Goal: Information Seeking & Learning: Learn about a topic

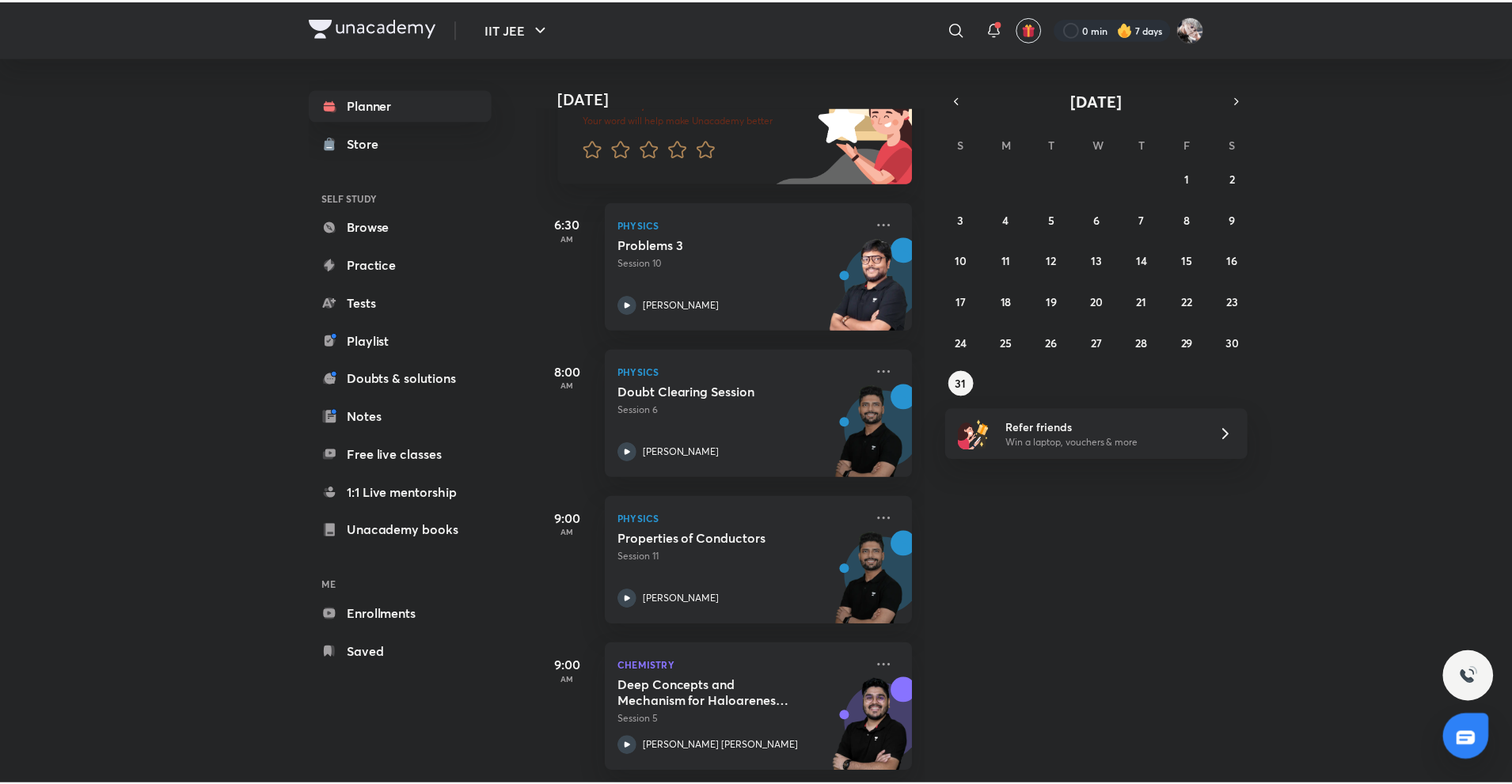
scroll to position [158, 0]
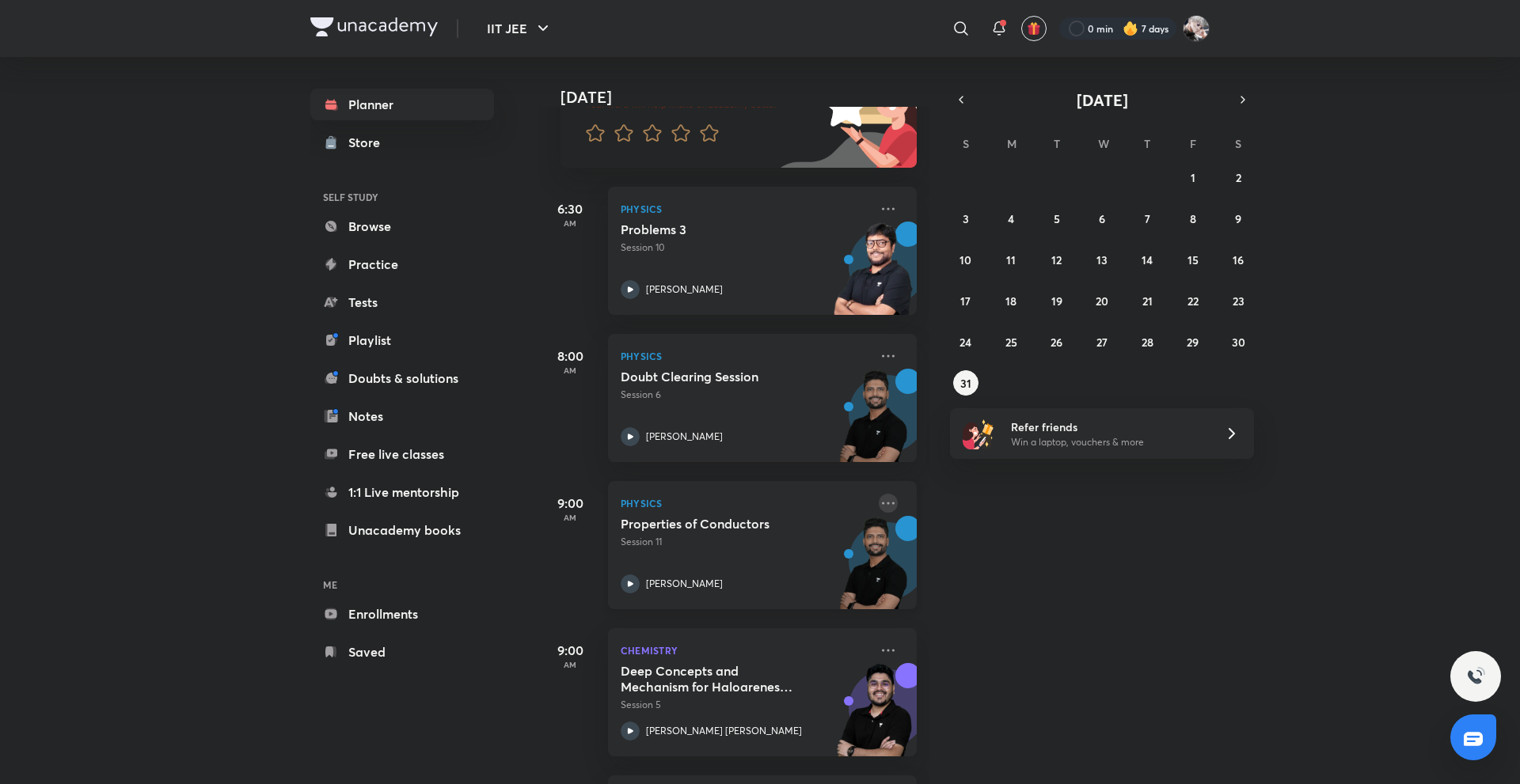
click at [879, 508] on icon at bounding box center [888, 503] width 19 height 19
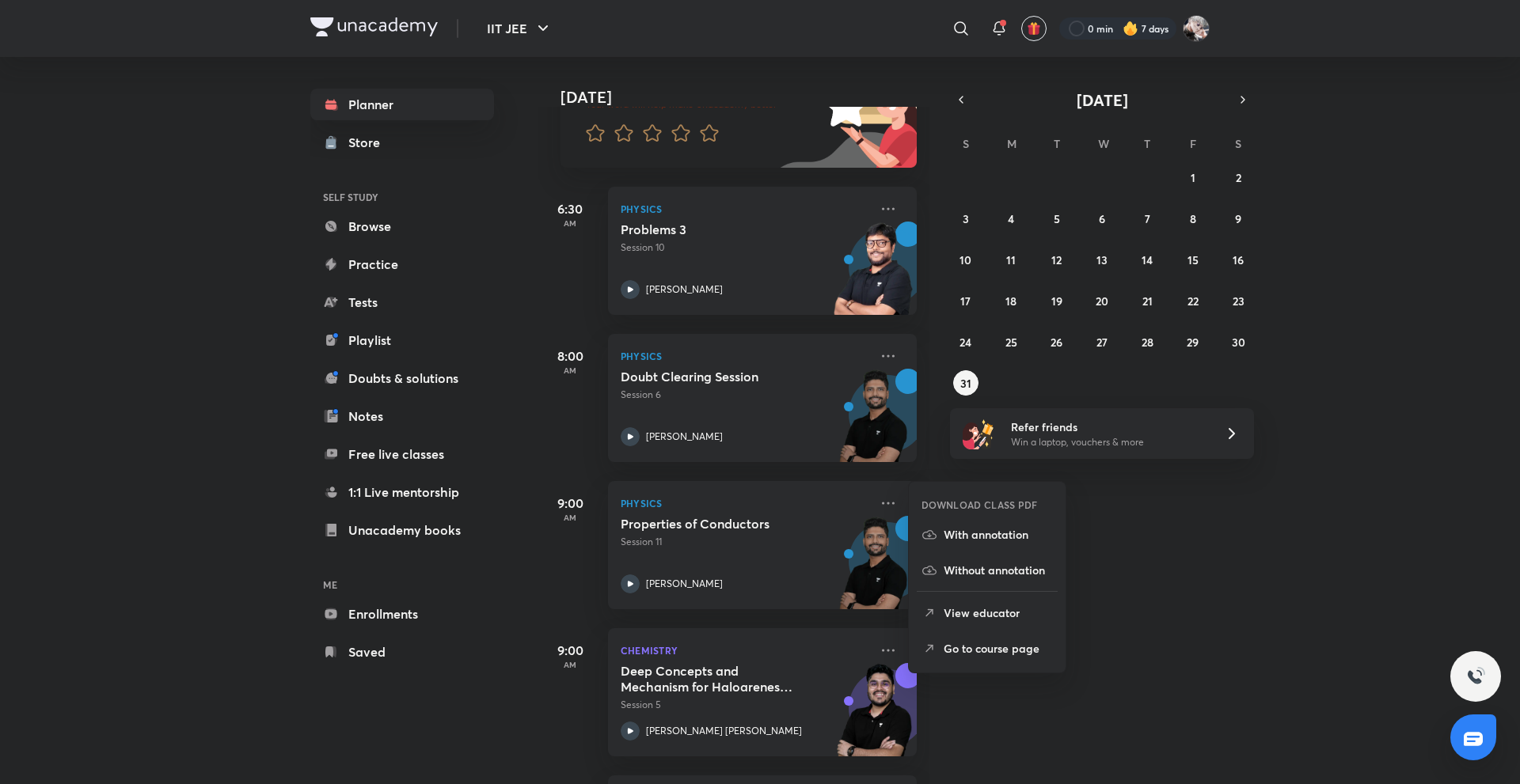
click at [1237, 508] on div "[DATE] Good morning, [PERSON_NAME] You have 9 events [DATE] Give us your feedba…" at bounding box center [1028, 420] width 979 height 727
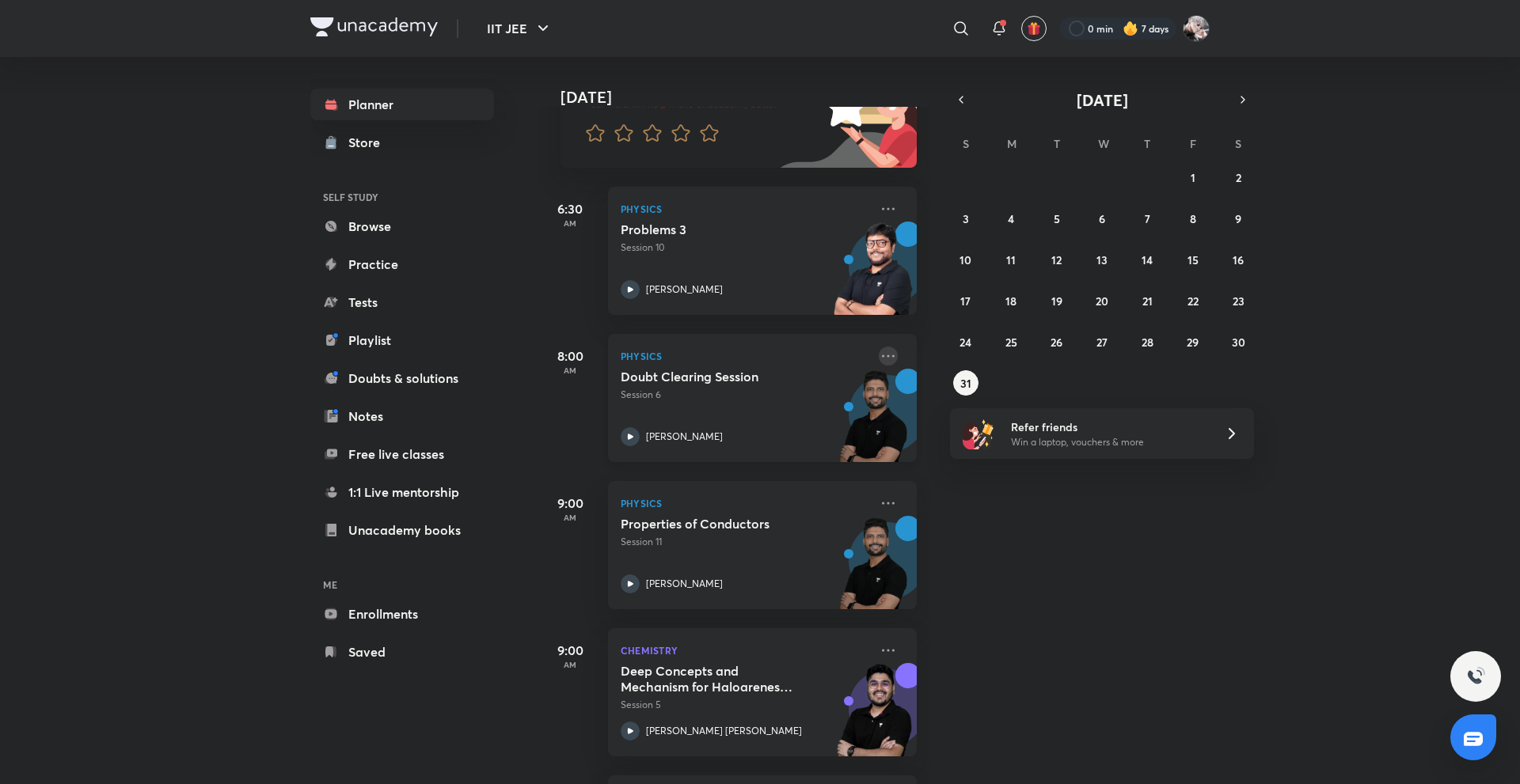
click at [885, 362] on icon at bounding box center [888, 355] width 19 height 19
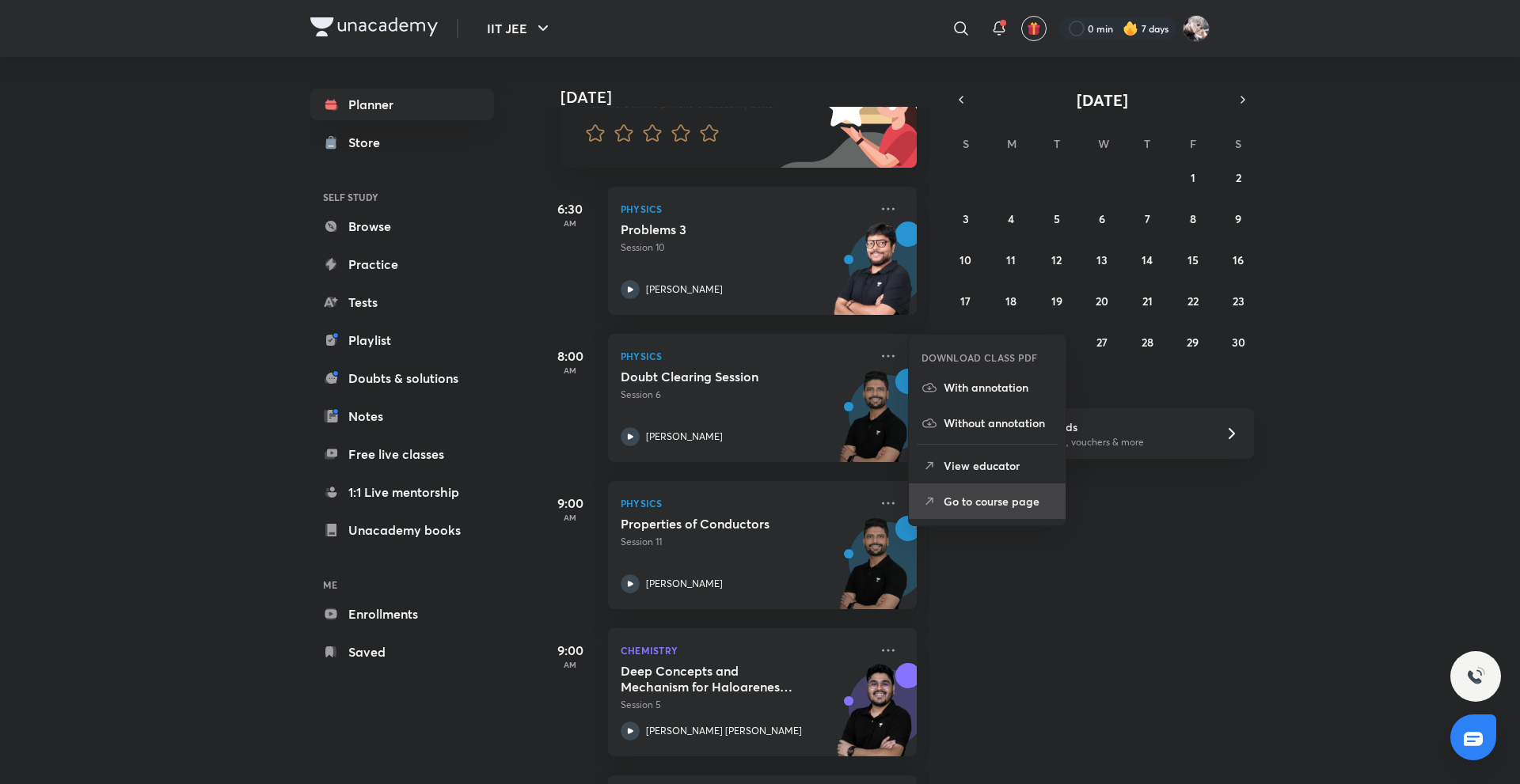
click at [959, 505] on p "Go to course page" at bounding box center [998, 502] width 109 height 16
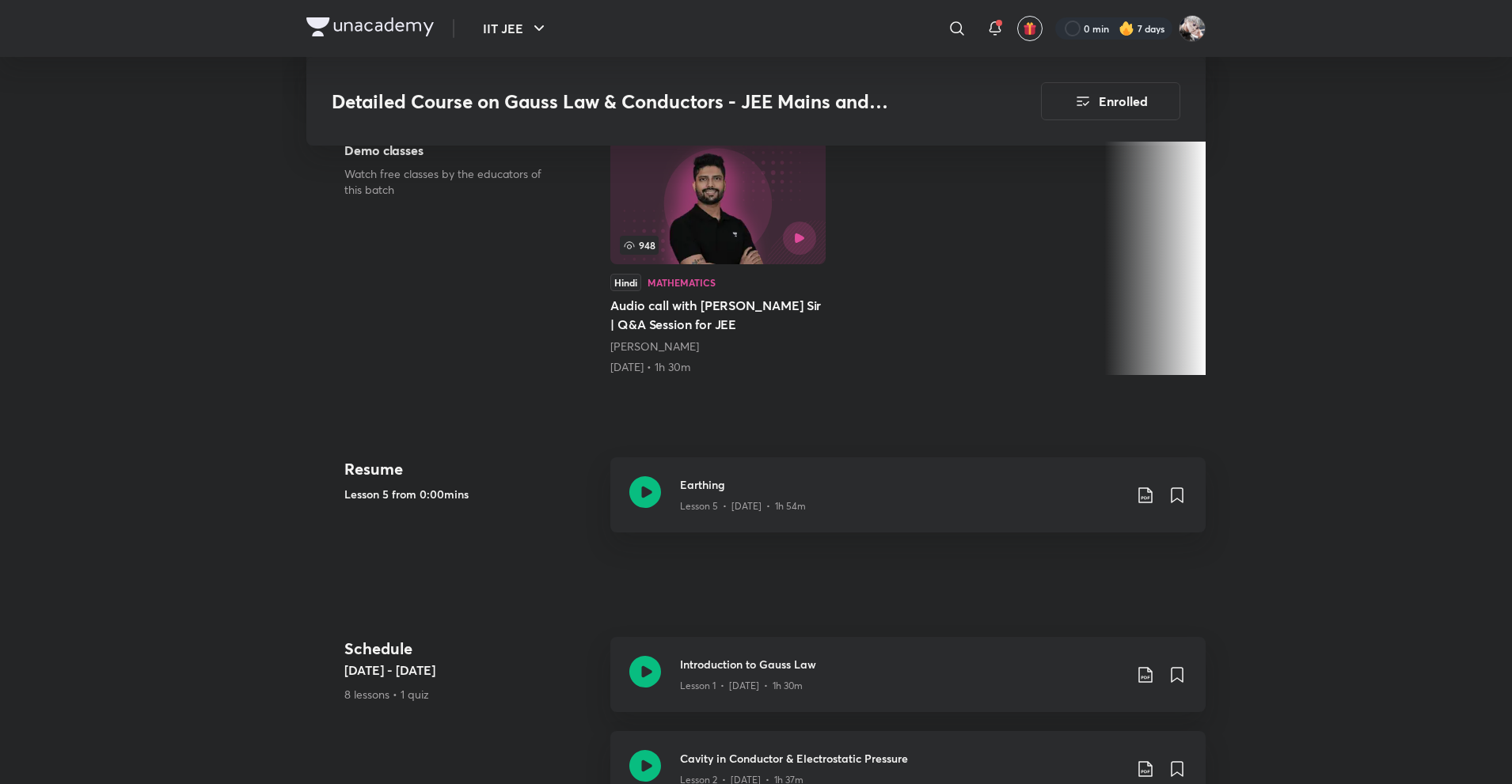
scroll to position [459, 0]
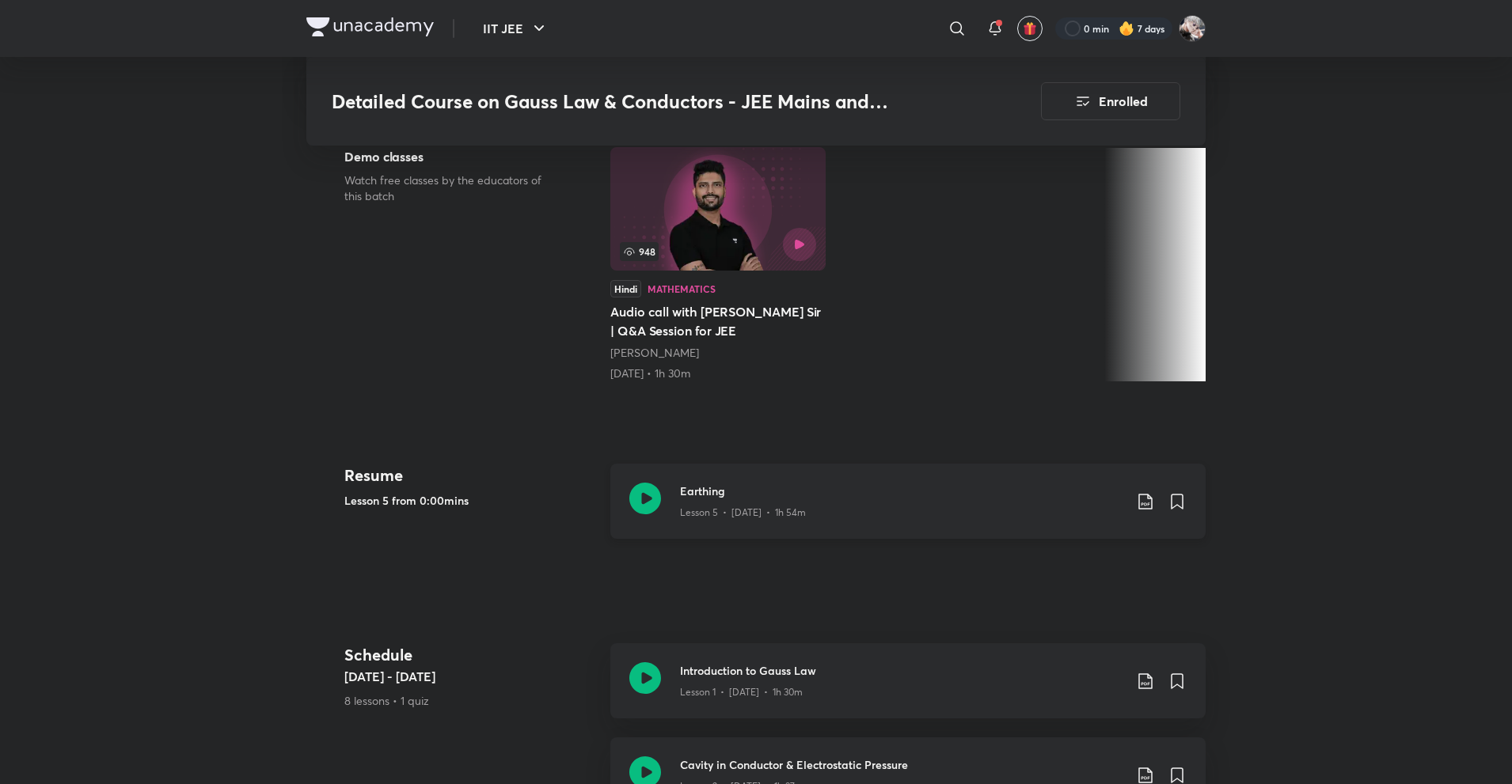
click at [847, 464] on div "Earthing Lesson 5 • [DATE] • 1h 54m" at bounding box center [908, 502] width 595 height 76
